Goal: Find specific page/section: Find specific page/section

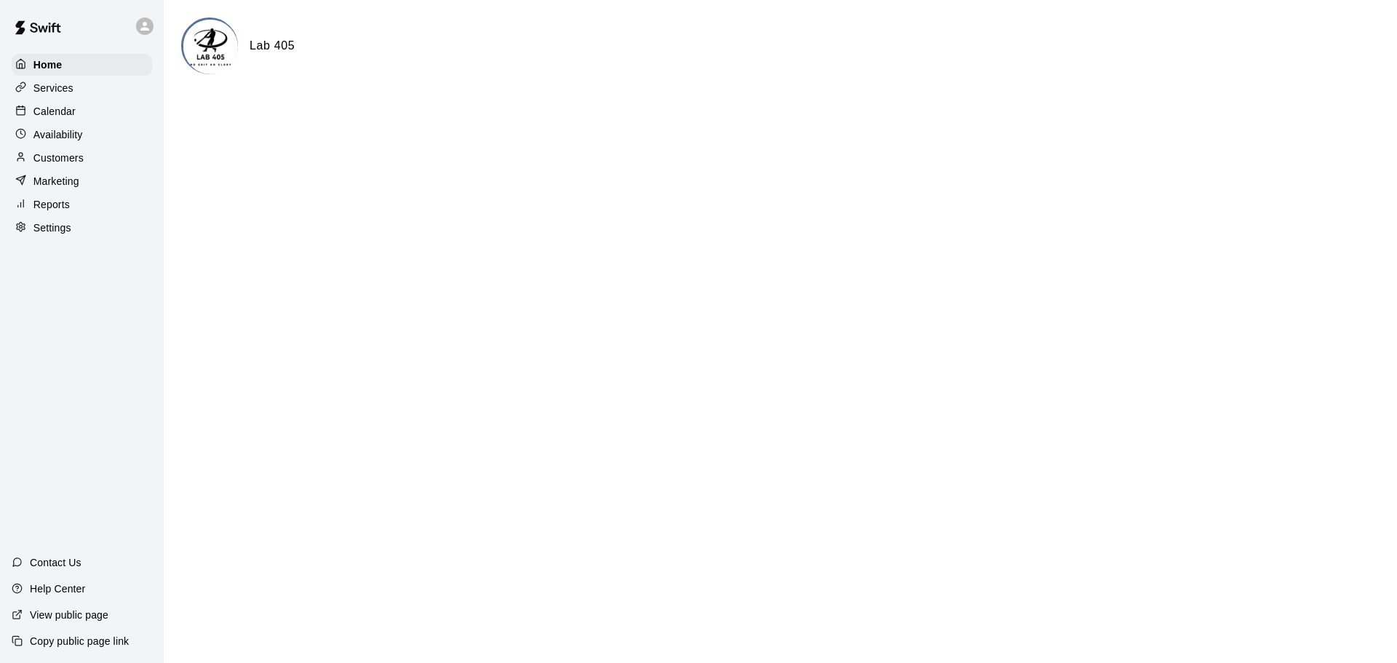
click at [59, 114] on p "Calendar" at bounding box center [54, 111] width 42 height 15
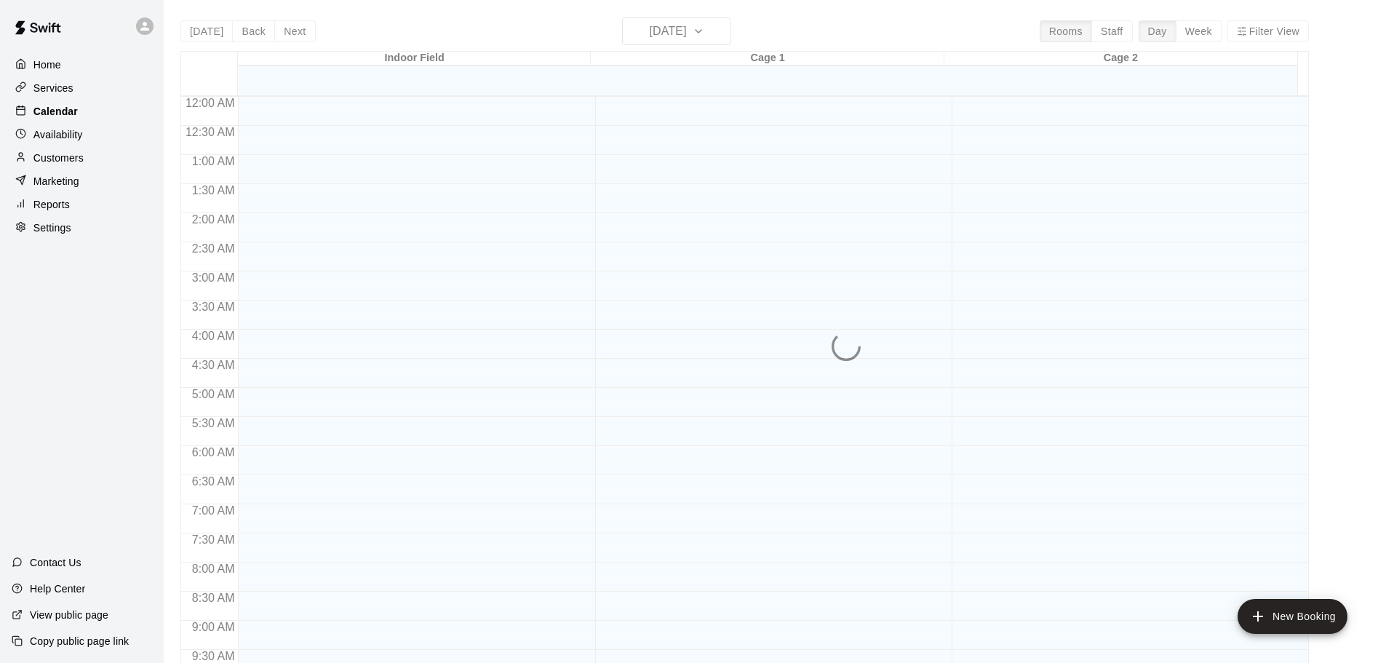
scroll to position [760, 0]
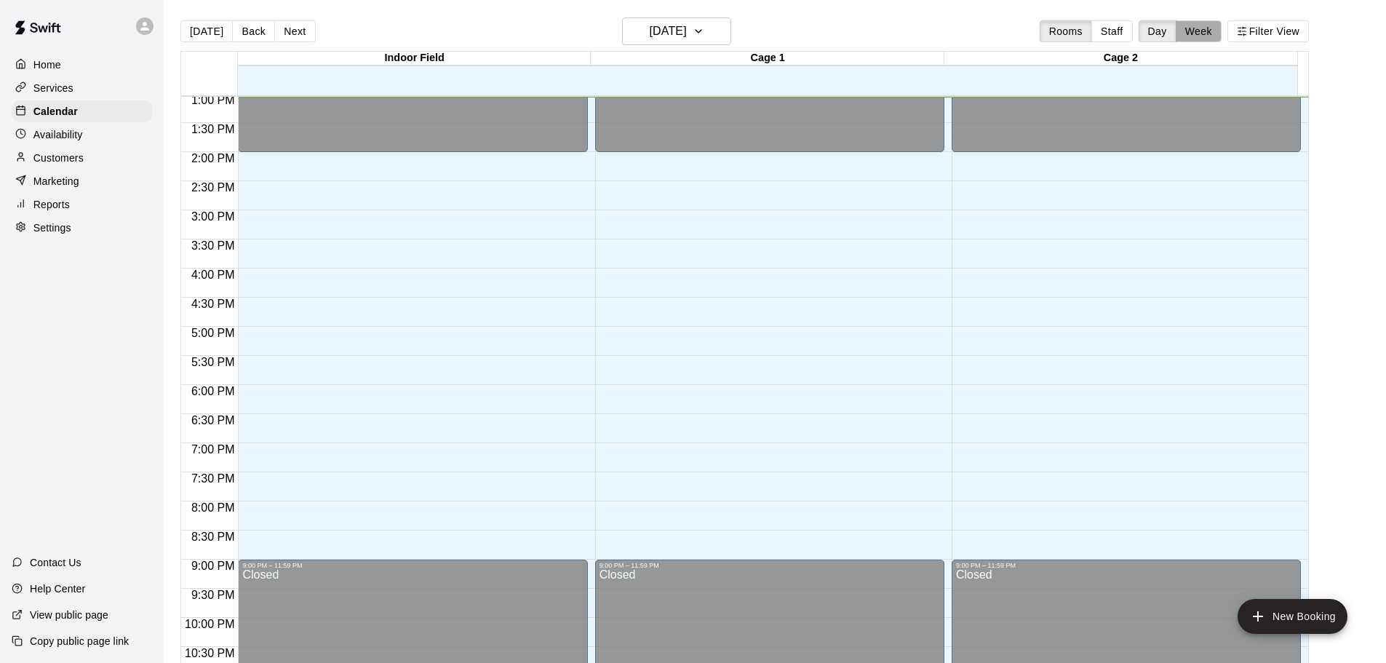
click at [1212, 35] on button "Week" at bounding box center [1199, 31] width 46 height 22
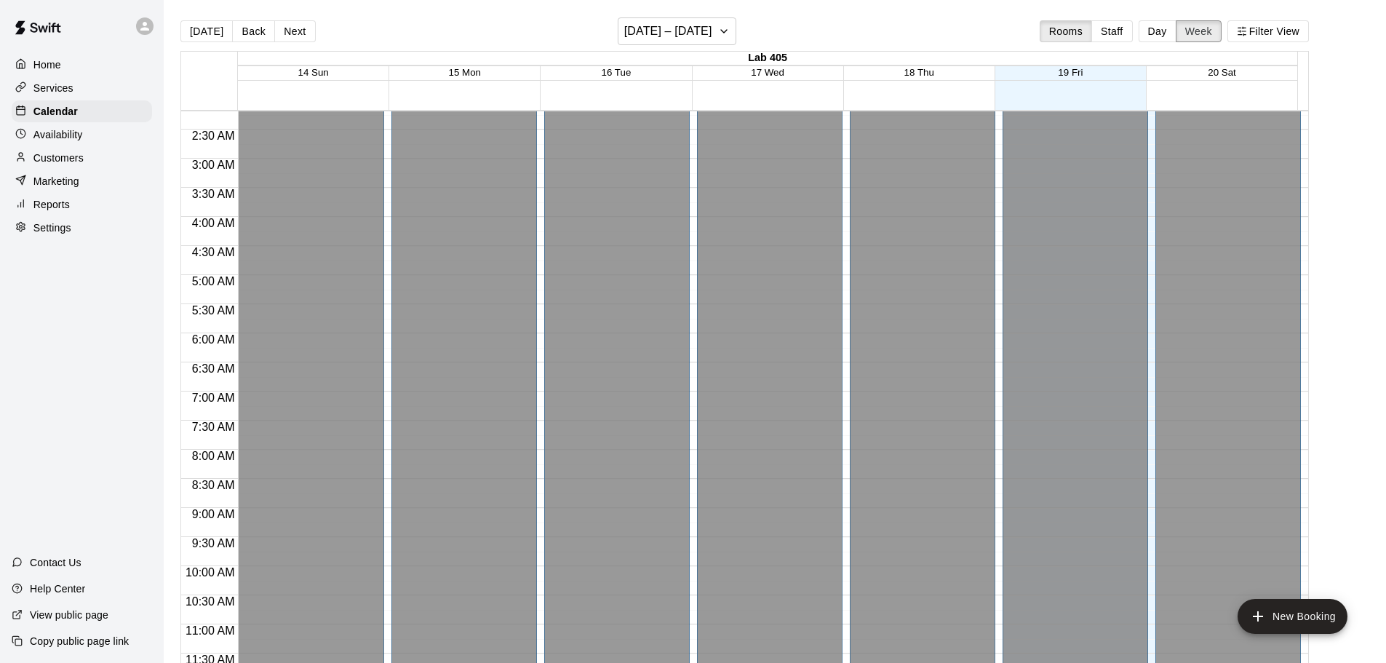
scroll to position [0, 0]
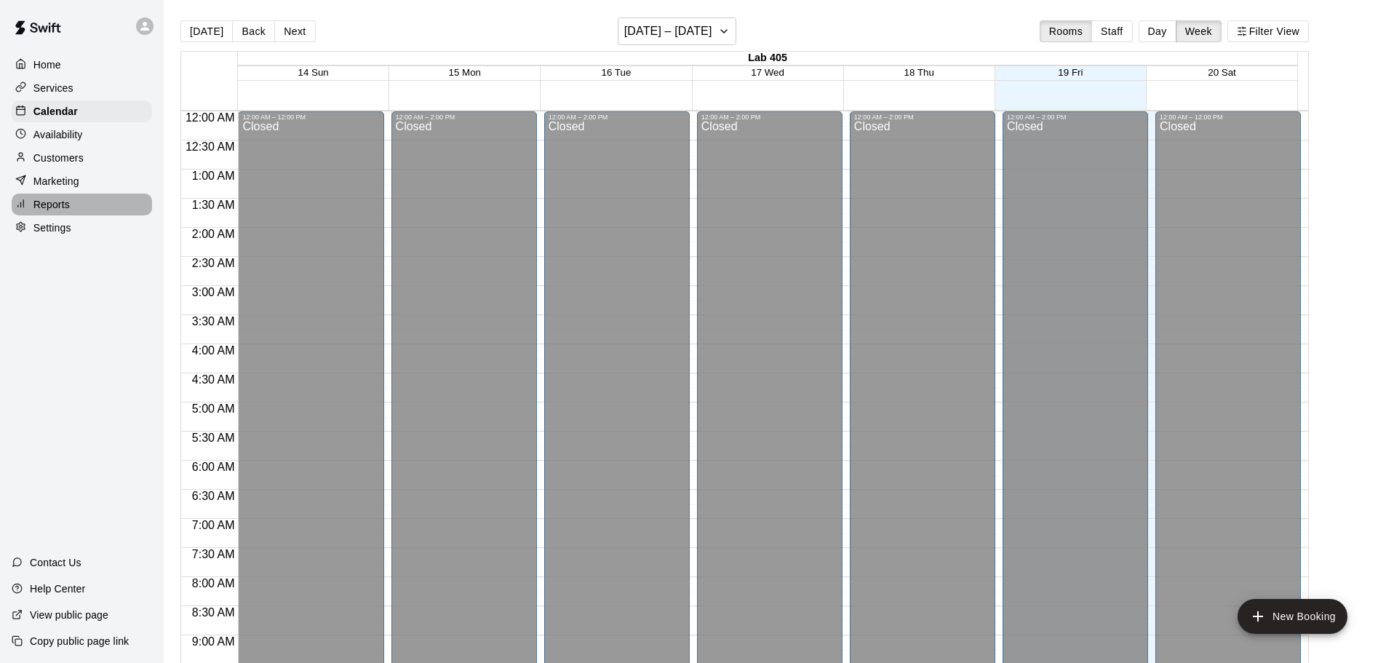
click at [60, 212] on p "Reports" at bounding box center [51, 204] width 36 height 15
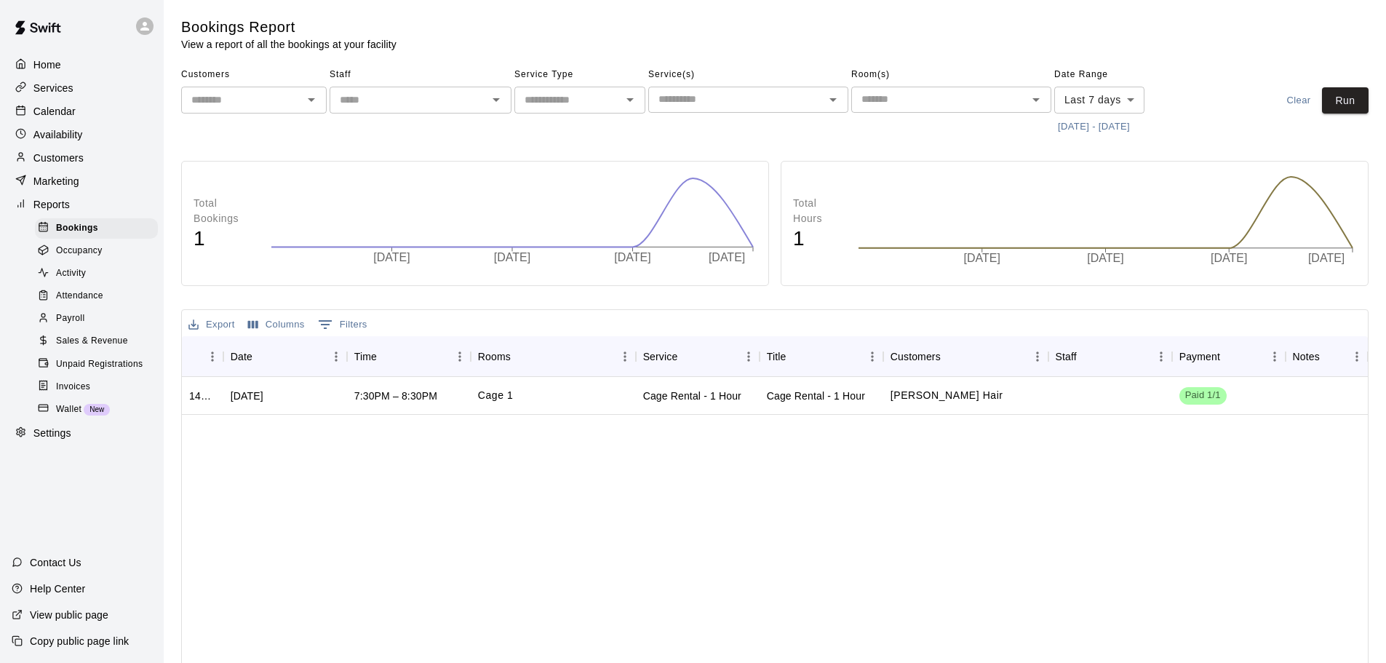
click at [85, 372] on span "Unpaid Registrations" at bounding box center [99, 364] width 87 height 15
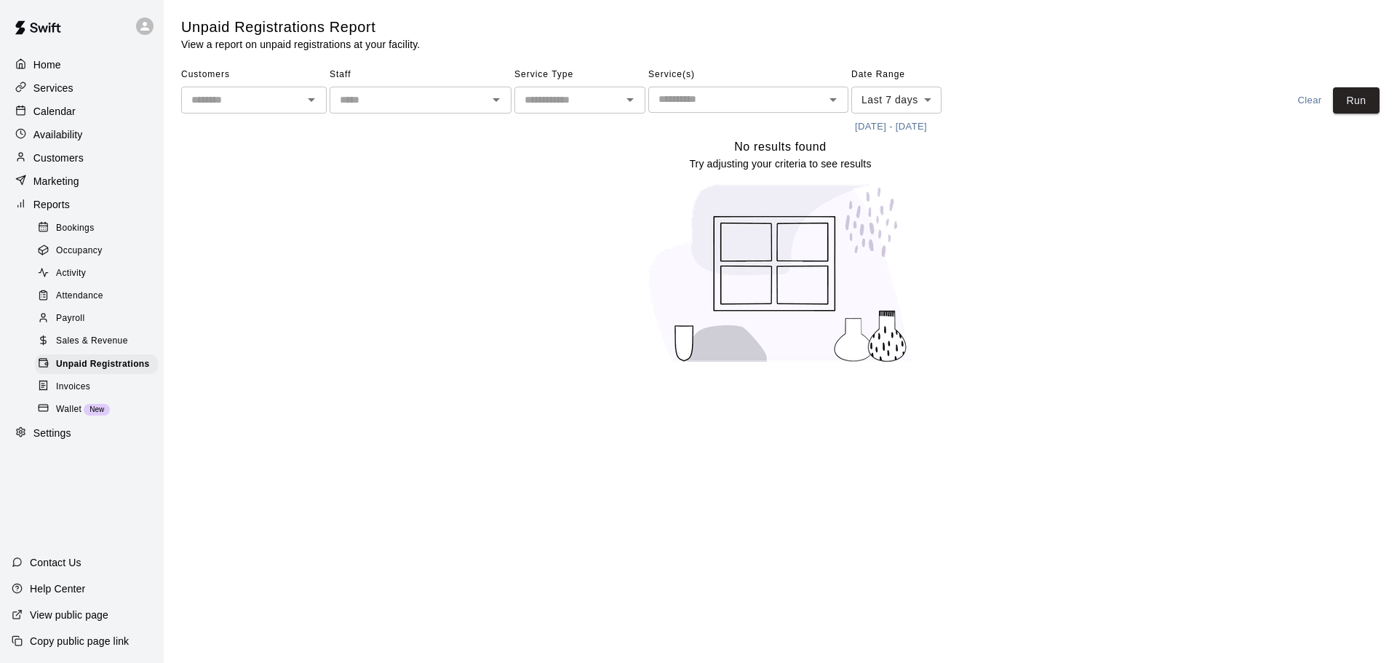
click at [104, 349] on span "Sales & Revenue" at bounding box center [92, 341] width 72 height 15
